Goal: Task Accomplishment & Management: Manage account settings

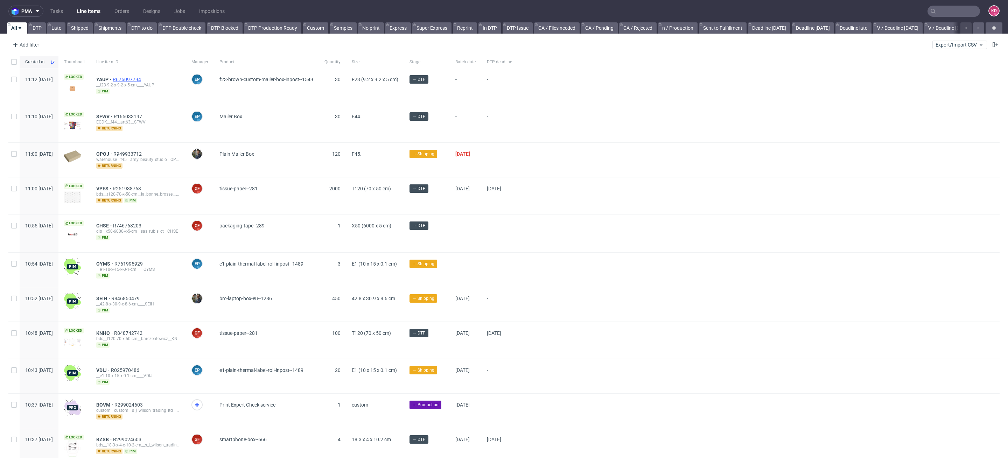
click at [137, 79] on span "R676097794" at bounding box center [128, 80] width 30 height 6
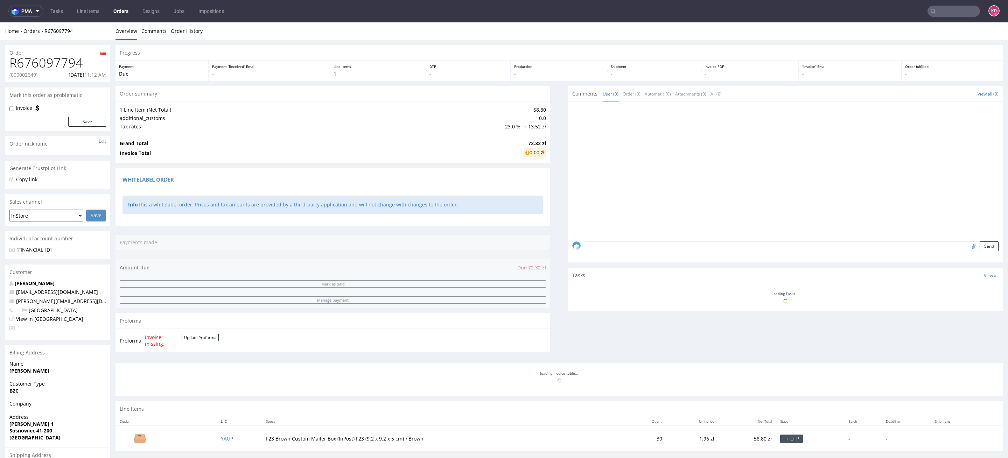
drag, startPoint x: 100, startPoint y: 253, endPoint x: 14, endPoint y: 254, distance: 86.8
click at [14, 254] on div "[FINANCIAL_ID]" at bounding box center [57, 252] width 105 height 13
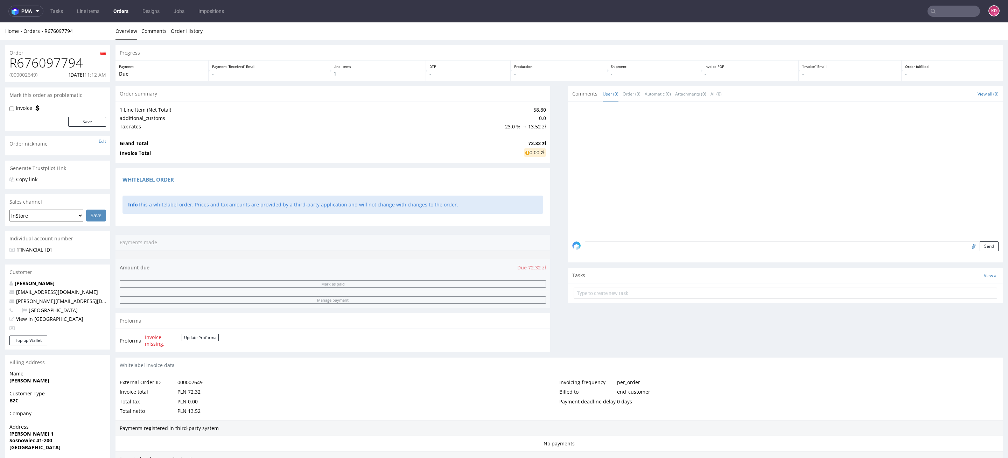
click at [597, 252] on div "Send" at bounding box center [785, 249] width 435 height 28
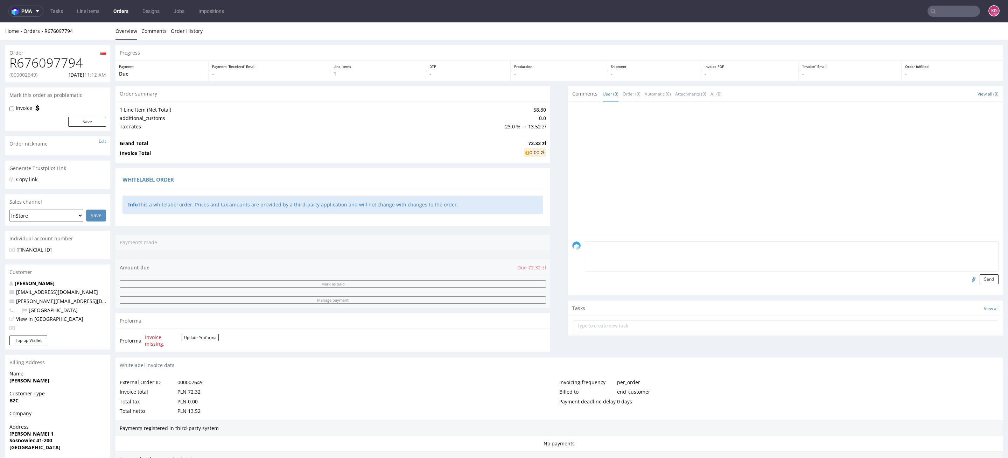
click at [594, 248] on textarea at bounding box center [792, 256] width 414 height 30
type textarea "test order. do not produce"
click at [980, 276] on button "Send" at bounding box center [989, 279] width 19 height 10
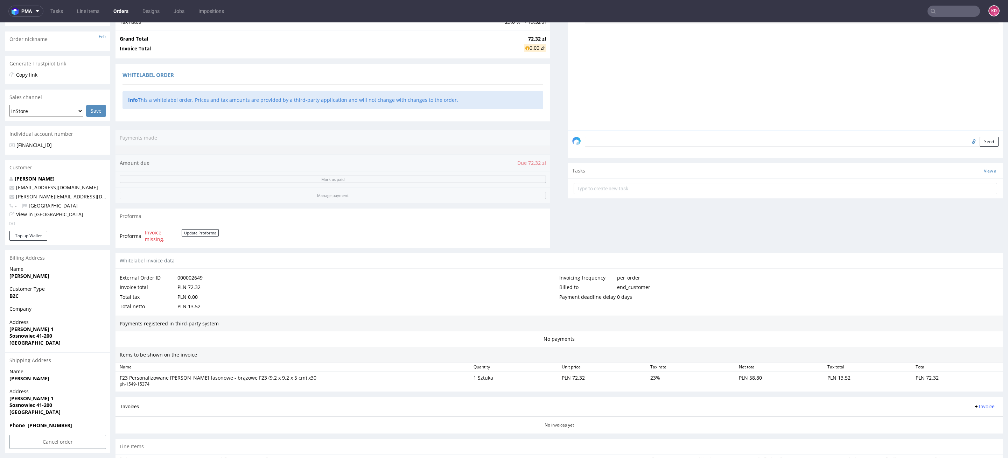
scroll to position [92, 0]
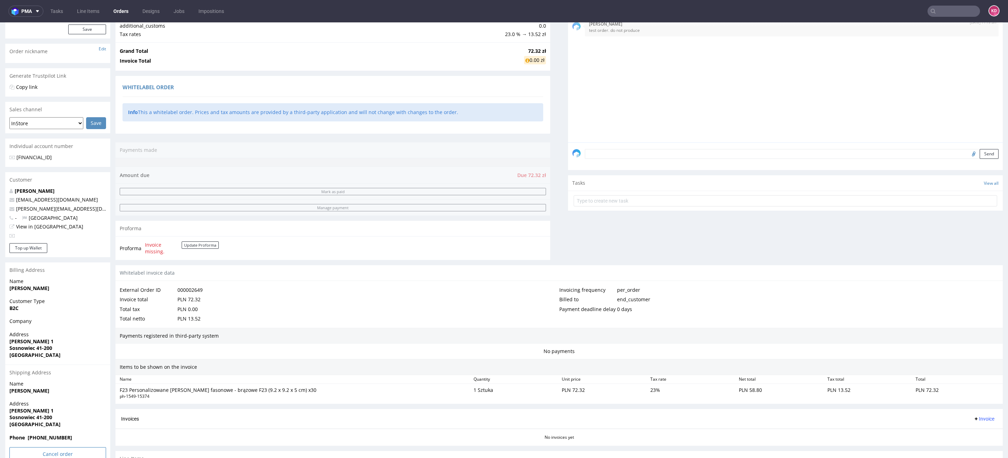
click at [63, 452] on input "Cancel order" at bounding box center [57, 454] width 97 height 14
click at [47, 434] on link "Yes" at bounding box center [47, 435] width 20 height 10
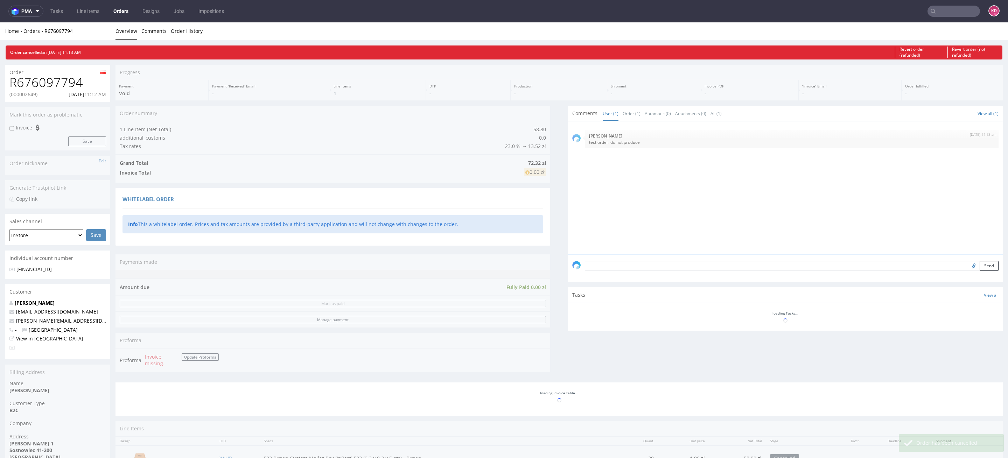
scroll to position [0, 0]
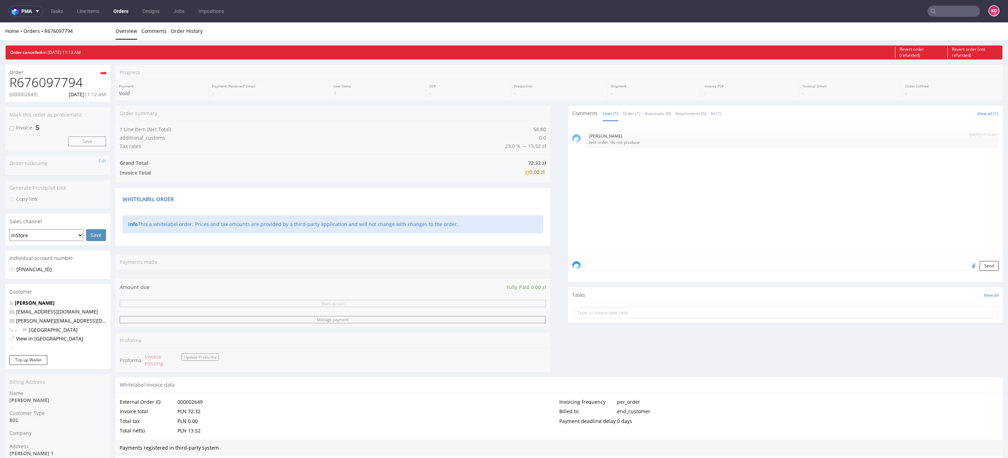
click at [119, 11] on link "Orders" at bounding box center [120, 11] width 23 height 11
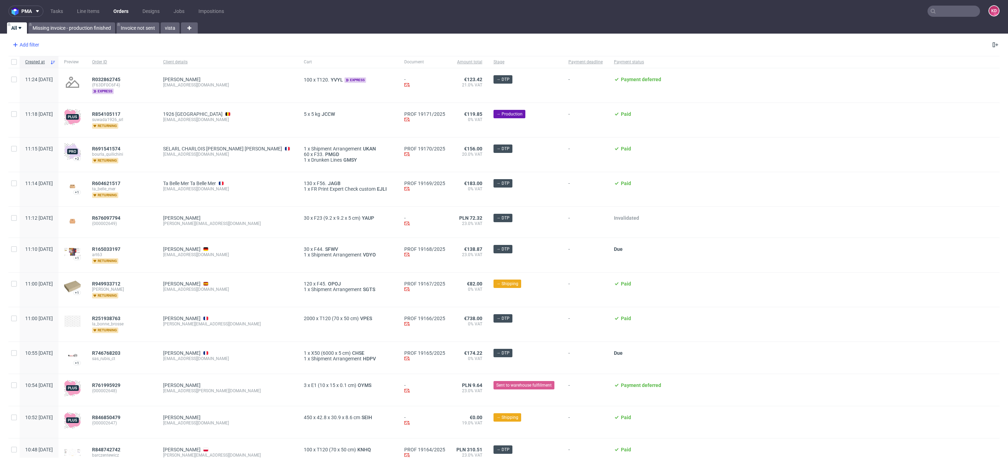
click at [36, 46] on div "Add filter" at bounding box center [25, 44] width 31 height 11
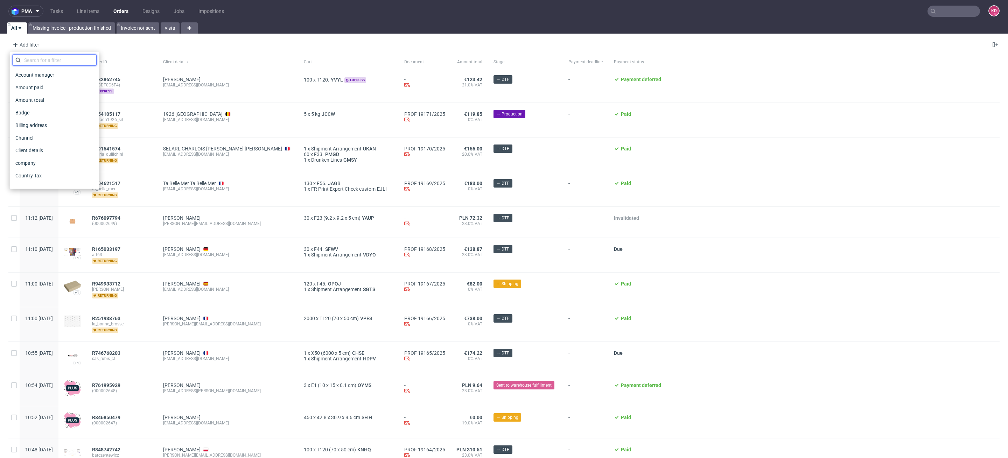
click at [49, 57] on input "text" at bounding box center [55, 60] width 84 height 11
type input "sales"
click at [49, 73] on span "Sales Channel" at bounding box center [31, 75] width 37 height 10
click at [69, 73] on input "text" at bounding box center [55, 75] width 84 height 11
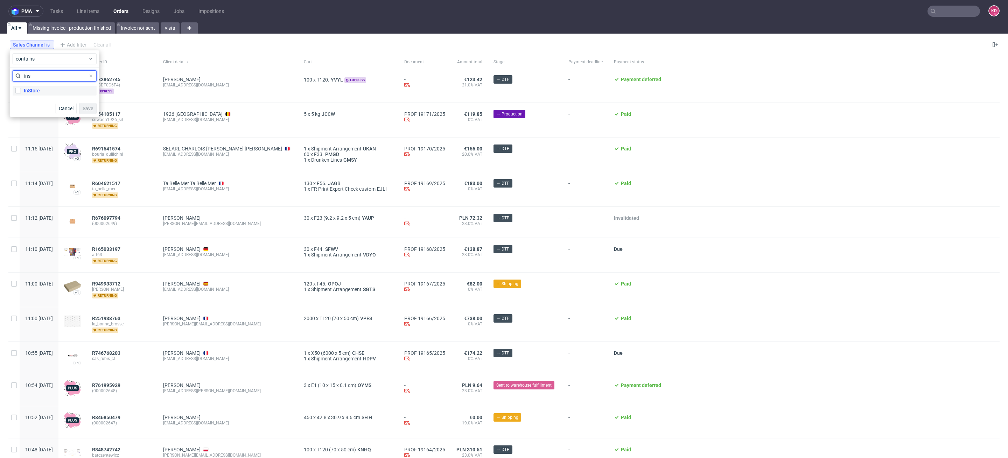
type input "ins"
click at [61, 90] on label "InStore" at bounding box center [55, 91] width 84 height 10
click at [21, 90] on input "InStore" at bounding box center [18, 91] width 6 height 6
checkbox input "true"
click at [89, 106] on span "Save" at bounding box center [88, 108] width 11 height 5
